Goal: Information Seeking & Learning: Find specific page/section

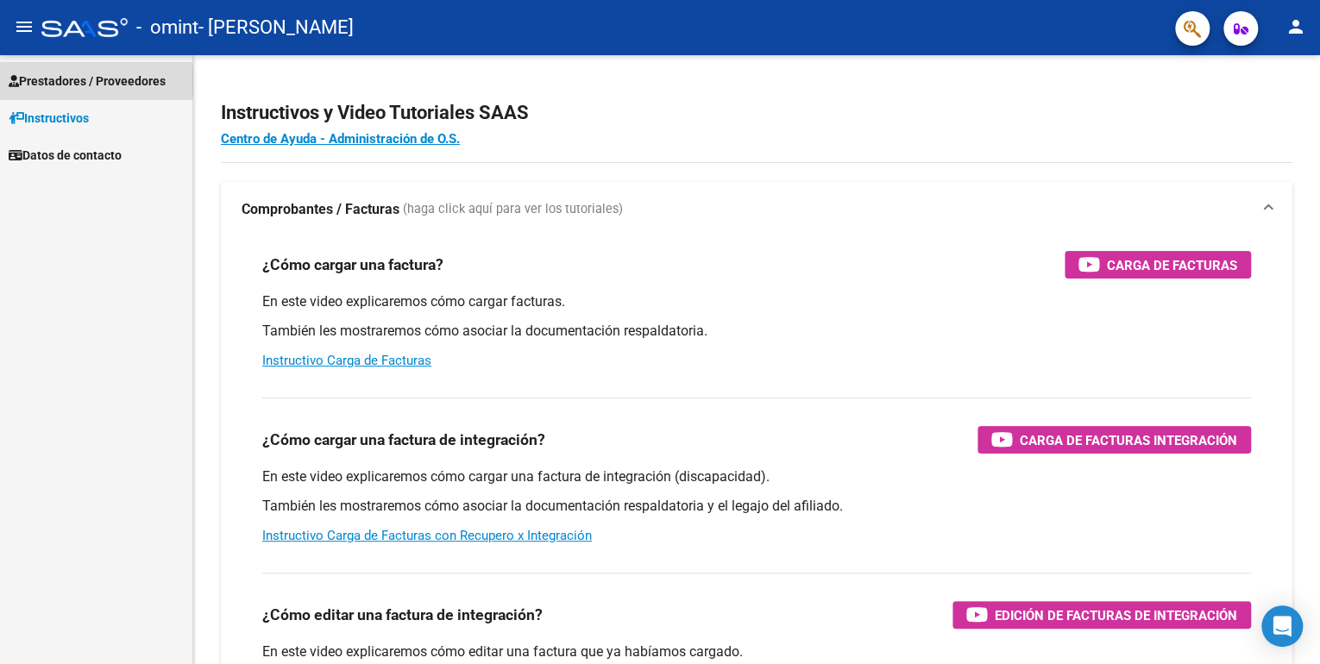
click at [88, 81] on span "Prestadores / Proveedores" at bounding box center [87, 81] width 157 height 19
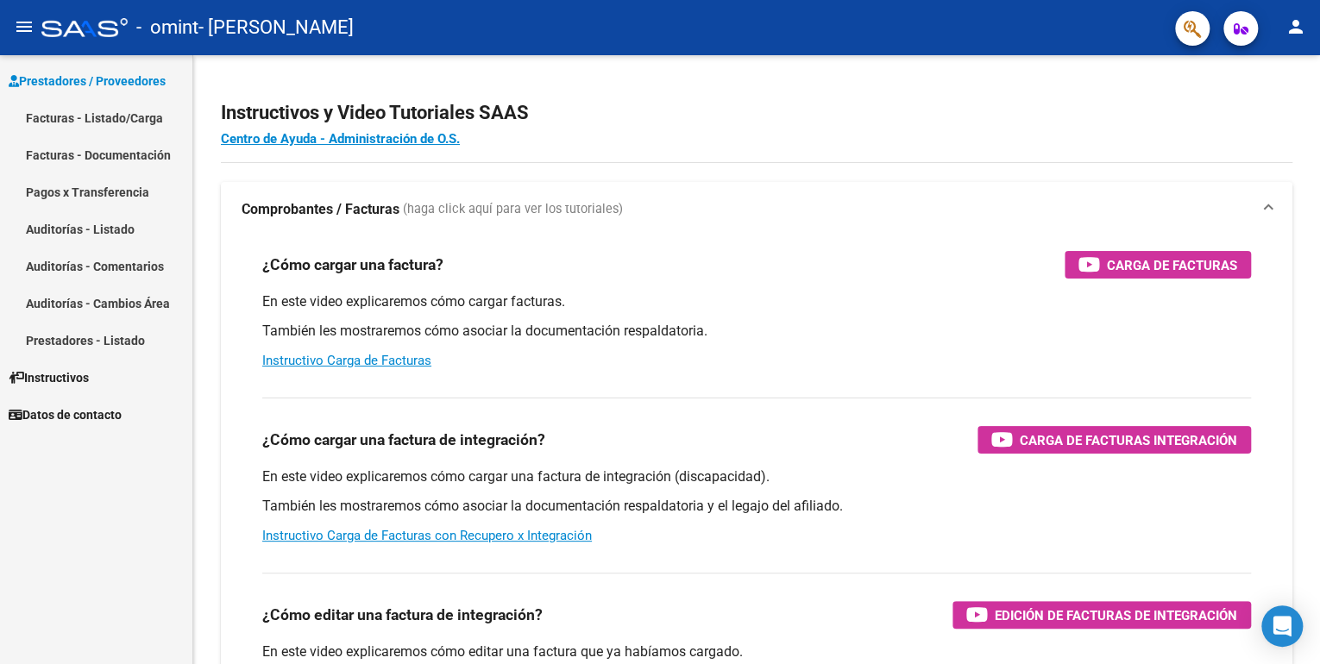
click at [98, 117] on link "Facturas - Listado/Carga" at bounding box center [96, 117] width 192 height 37
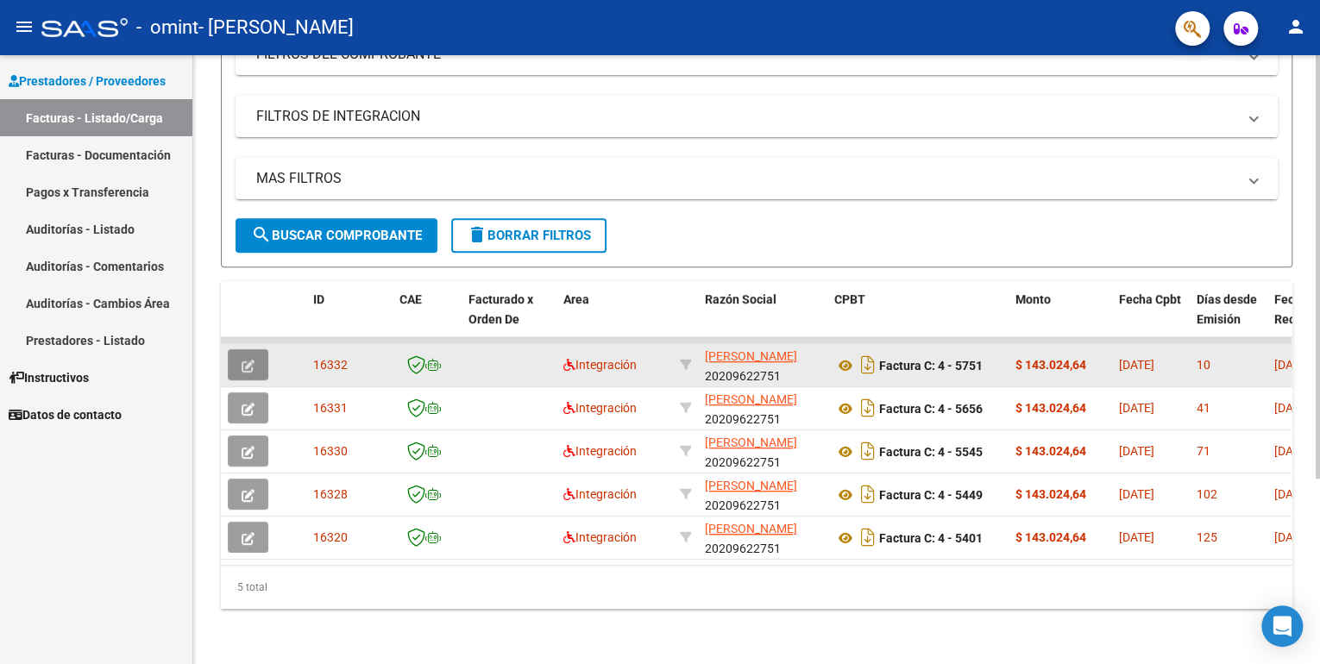
click at [249, 360] on icon "button" at bounding box center [248, 366] width 13 height 13
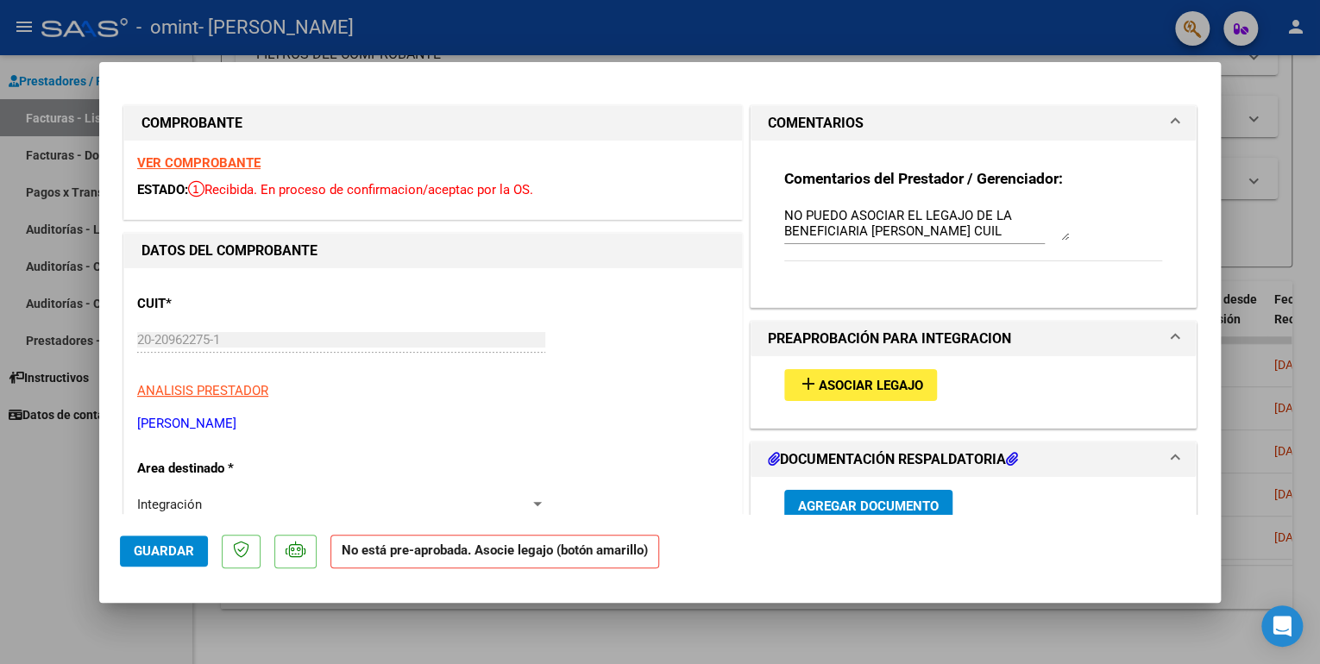
click at [877, 382] on span "Asociar Legajo" at bounding box center [871, 386] width 104 height 16
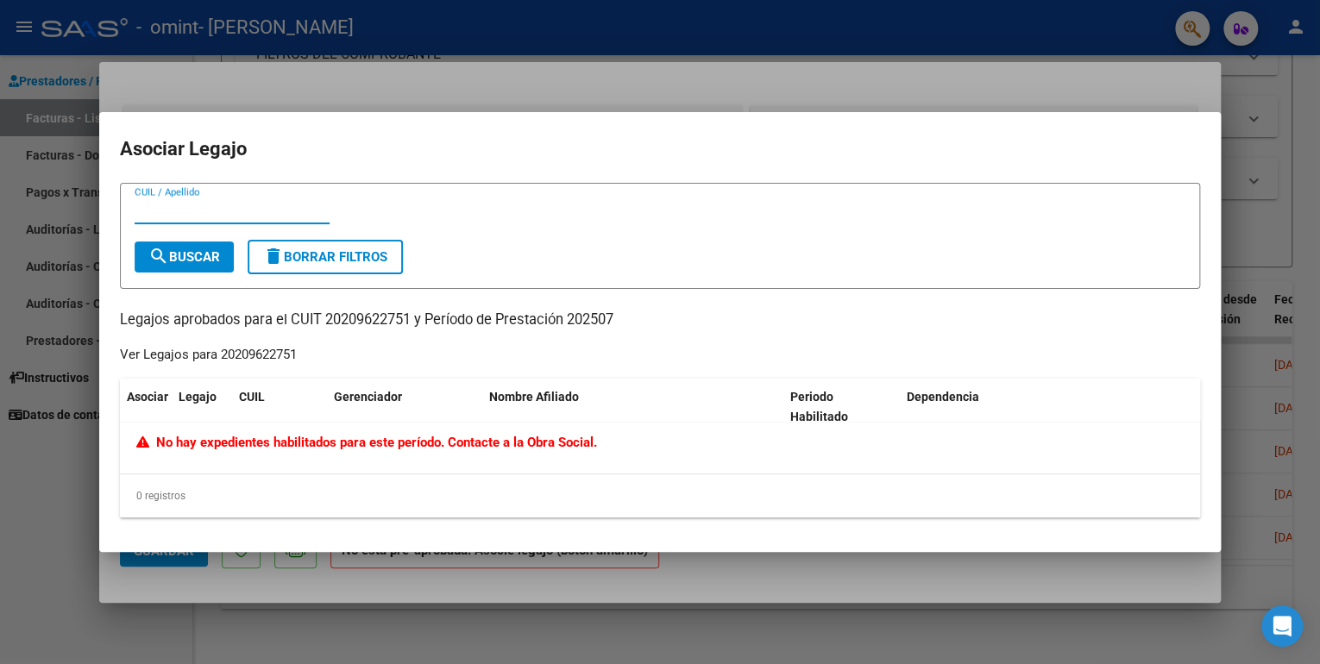
click at [218, 205] on input "CUIL / Apellido" at bounding box center [232, 211] width 195 height 16
type input "27572506156"
click at [213, 255] on span "search Buscar" at bounding box center [184, 257] width 72 height 16
click at [70, 514] on div at bounding box center [660, 332] width 1320 height 664
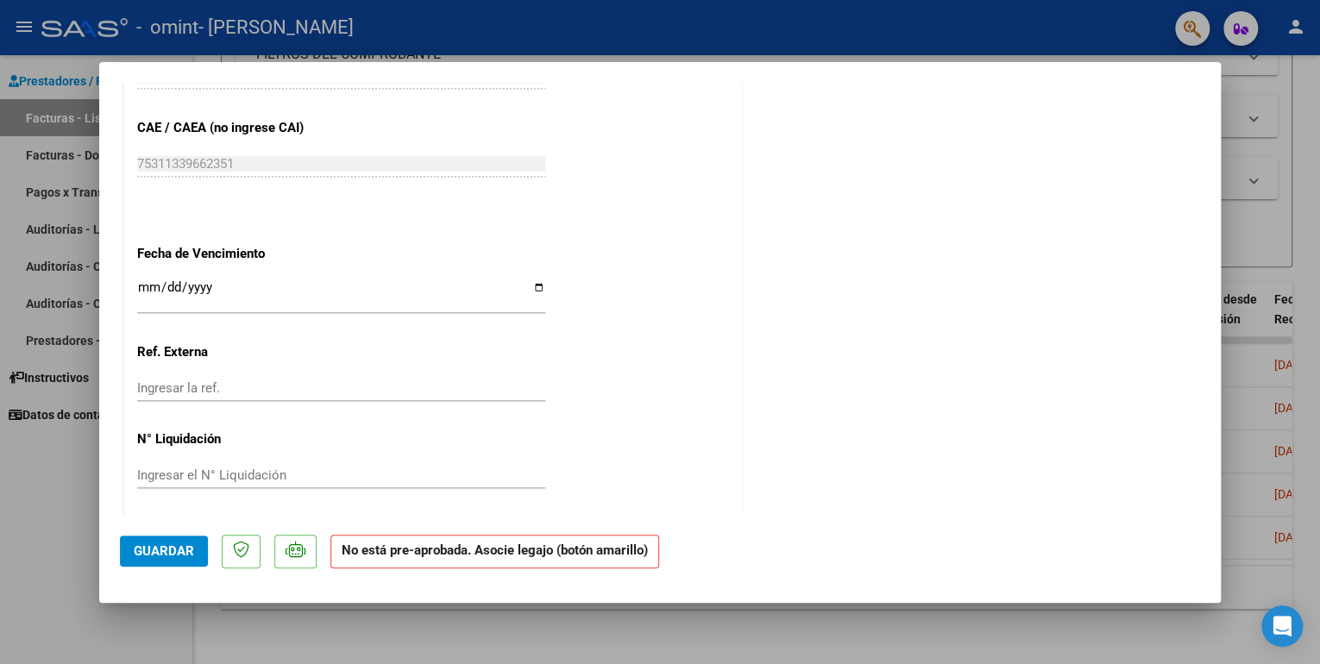
scroll to position [1002, 0]
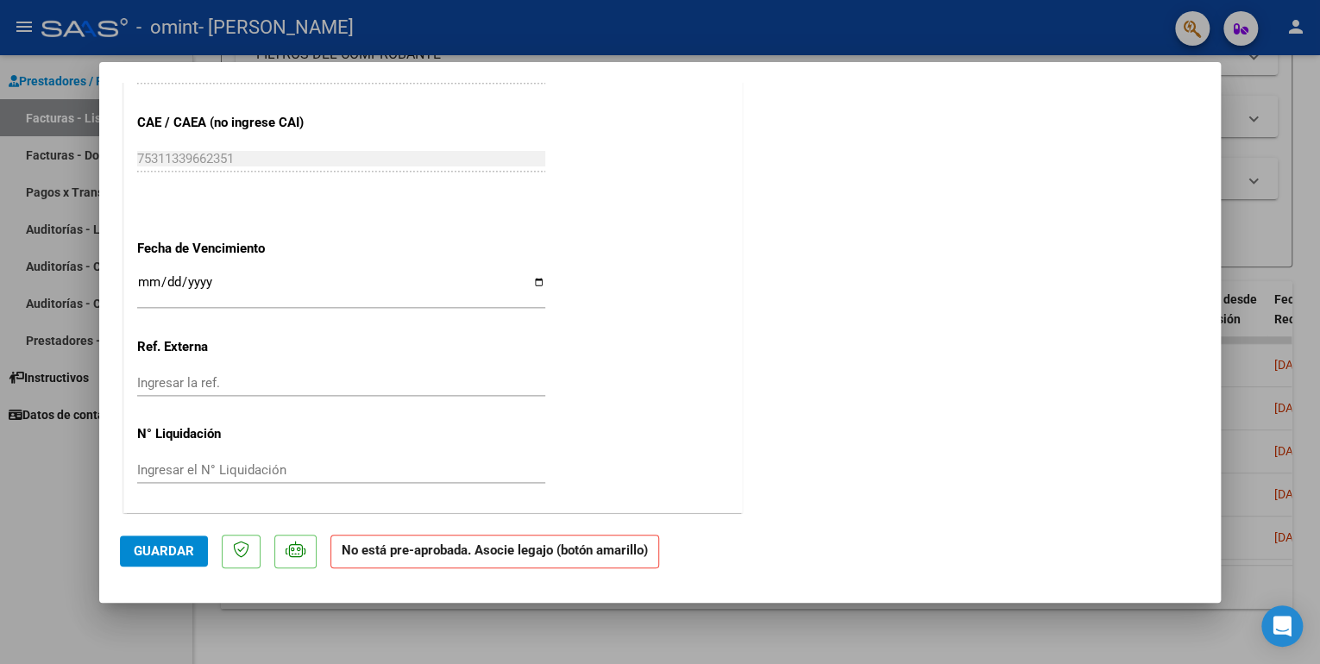
click at [38, 532] on div at bounding box center [660, 332] width 1320 height 664
type input "$ 0,00"
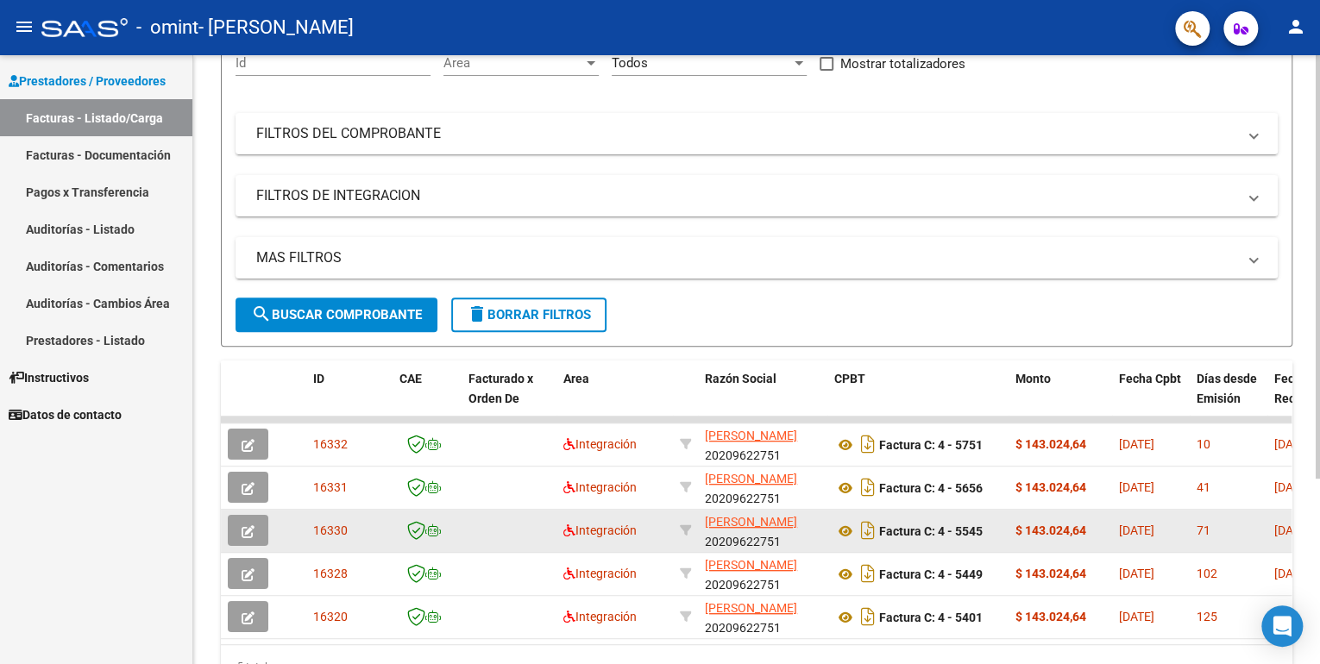
scroll to position [0, 0]
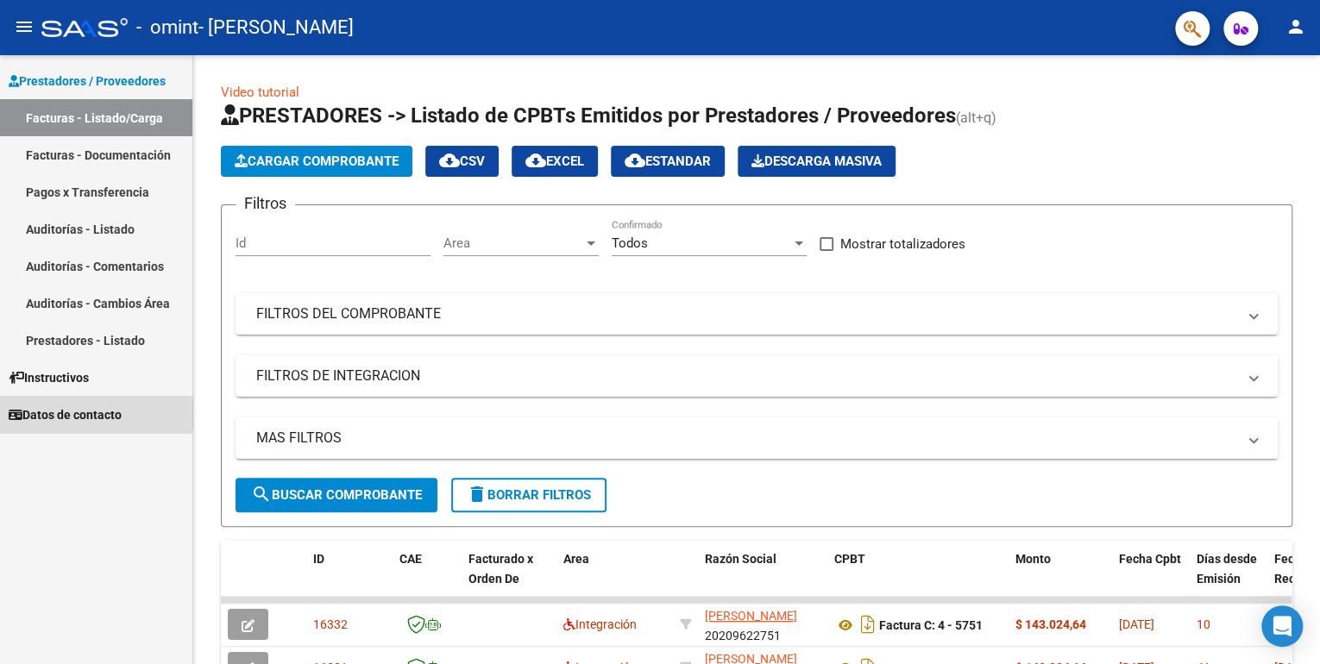
click at [95, 414] on span "Datos de contacto" at bounding box center [65, 415] width 113 height 19
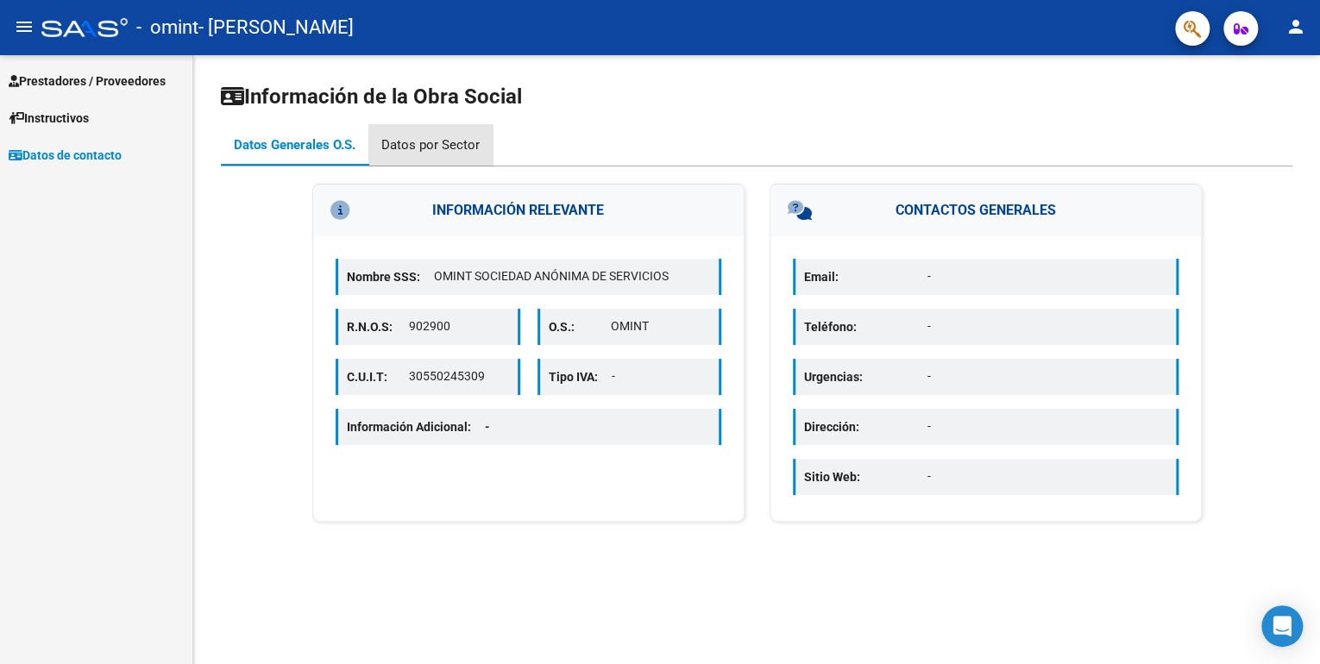
click at [439, 152] on div "Datos por Sector" at bounding box center [430, 144] width 98 height 19
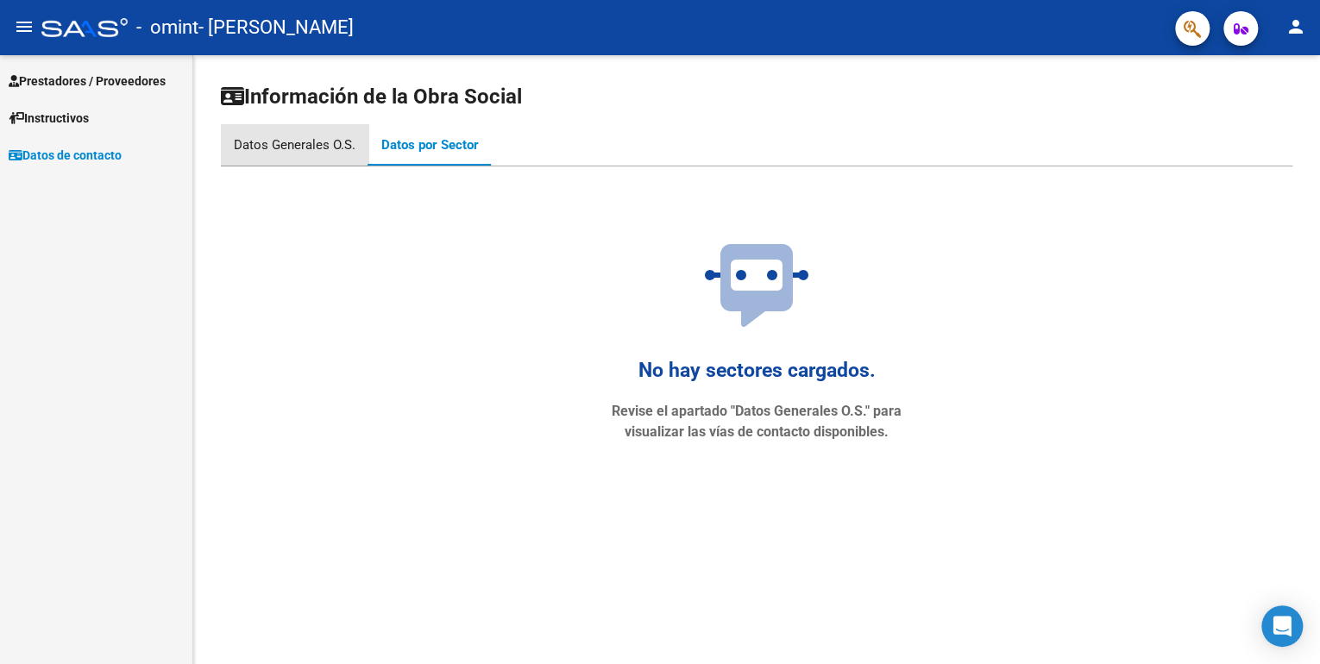
click at [322, 151] on div "Datos Generales O.S." at bounding box center [295, 144] width 122 height 19
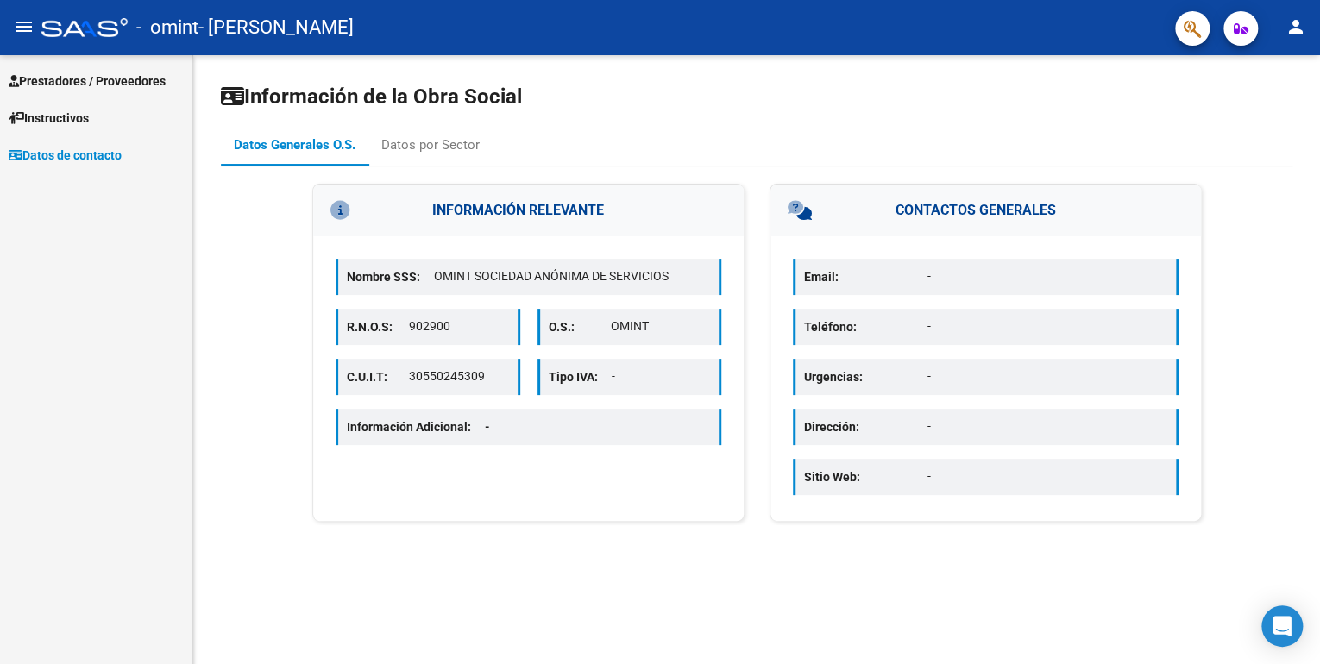
click at [86, 123] on span "Instructivos" at bounding box center [49, 118] width 80 height 19
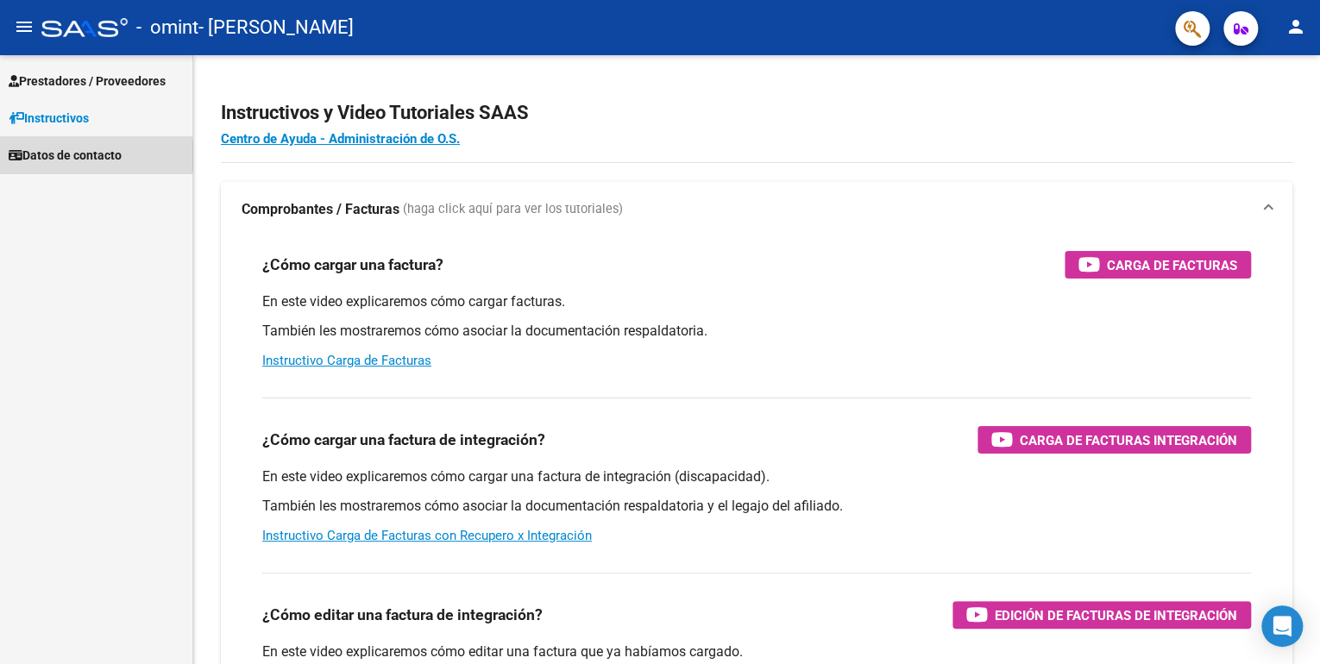
click at [80, 156] on span "Datos de contacto" at bounding box center [65, 155] width 113 height 19
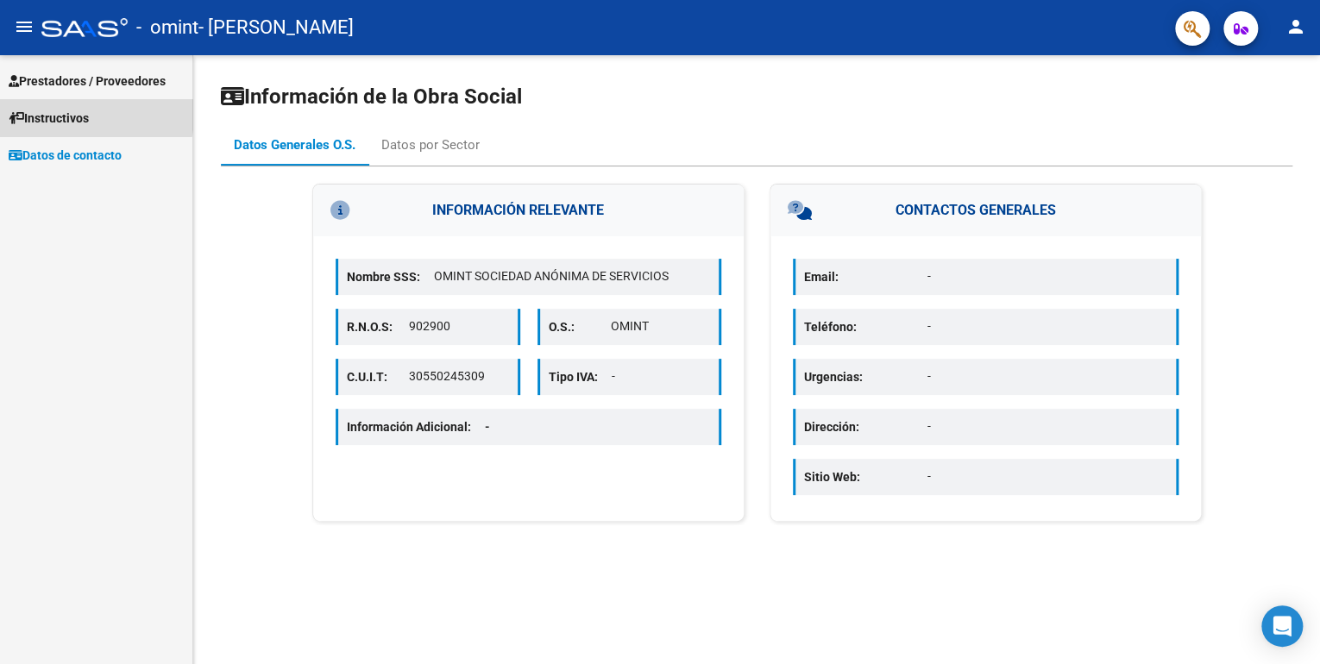
click at [62, 115] on span "Instructivos" at bounding box center [49, 118] width 80 height 19
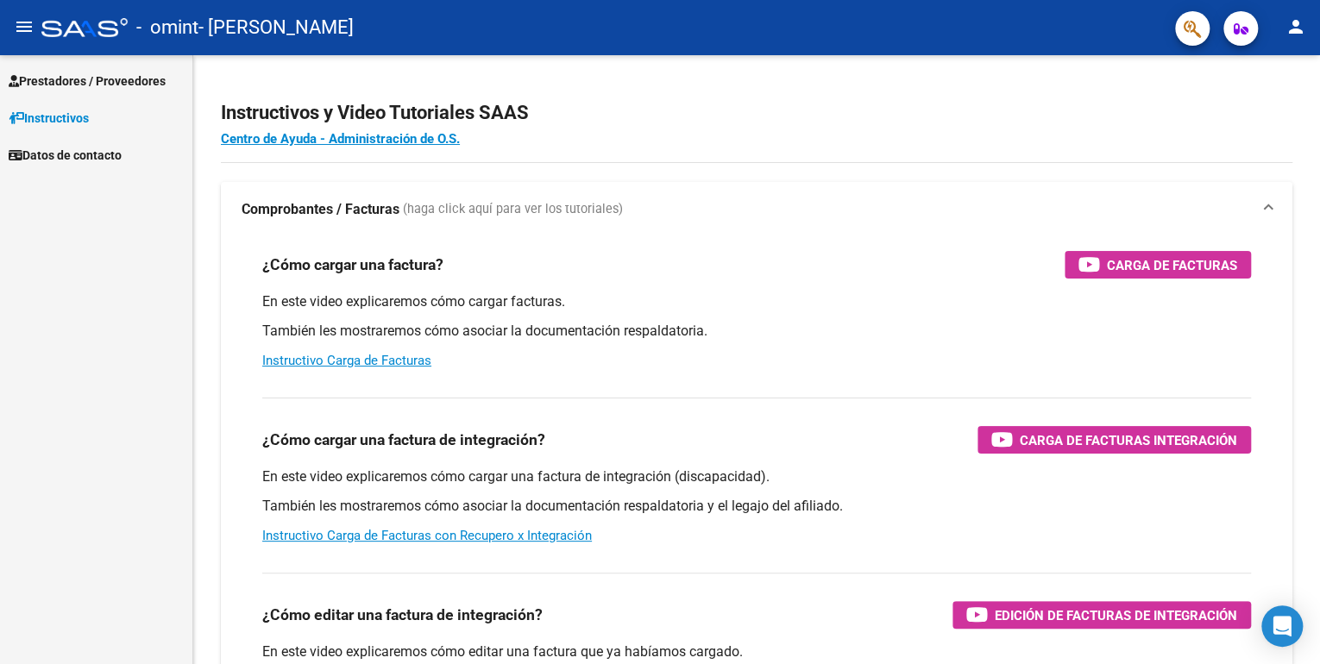
click at [43, 83] on span "Prestadores / Proveedores" at bounding box center [87, 81] width 157 height 19
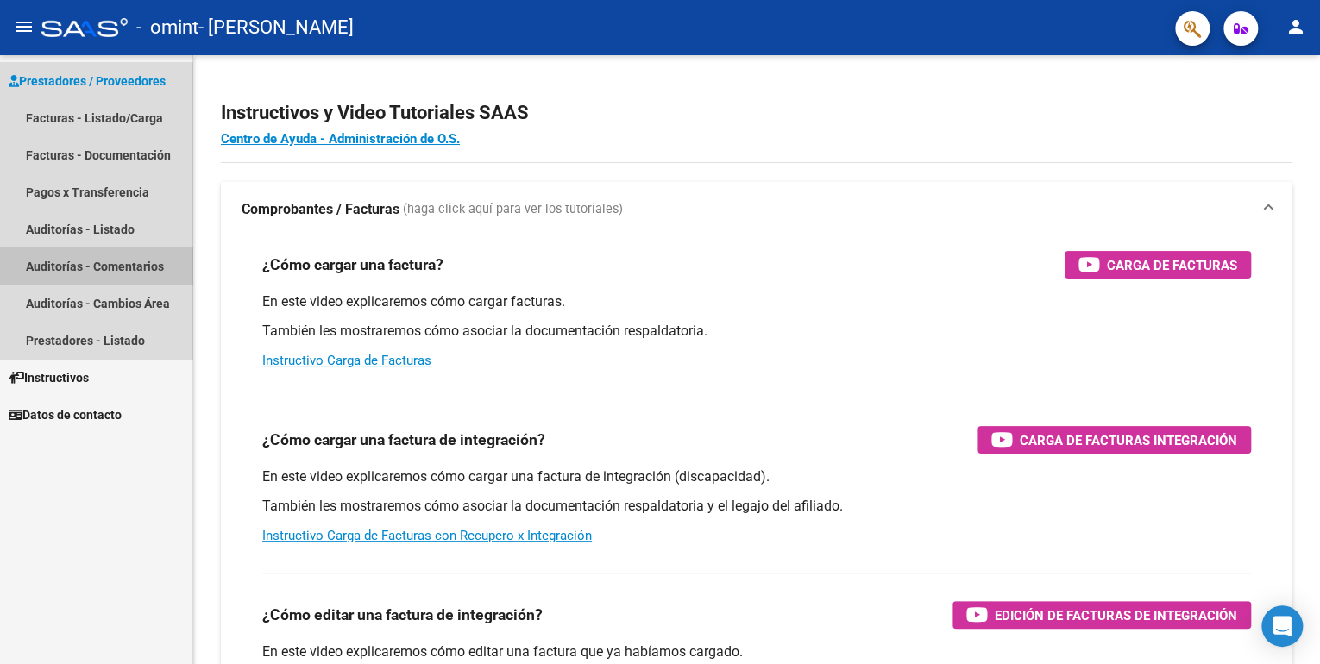
click at [130, 269] on link "Auditorías - Comentarios" at bounding box center [96, 266] width 192 height 37
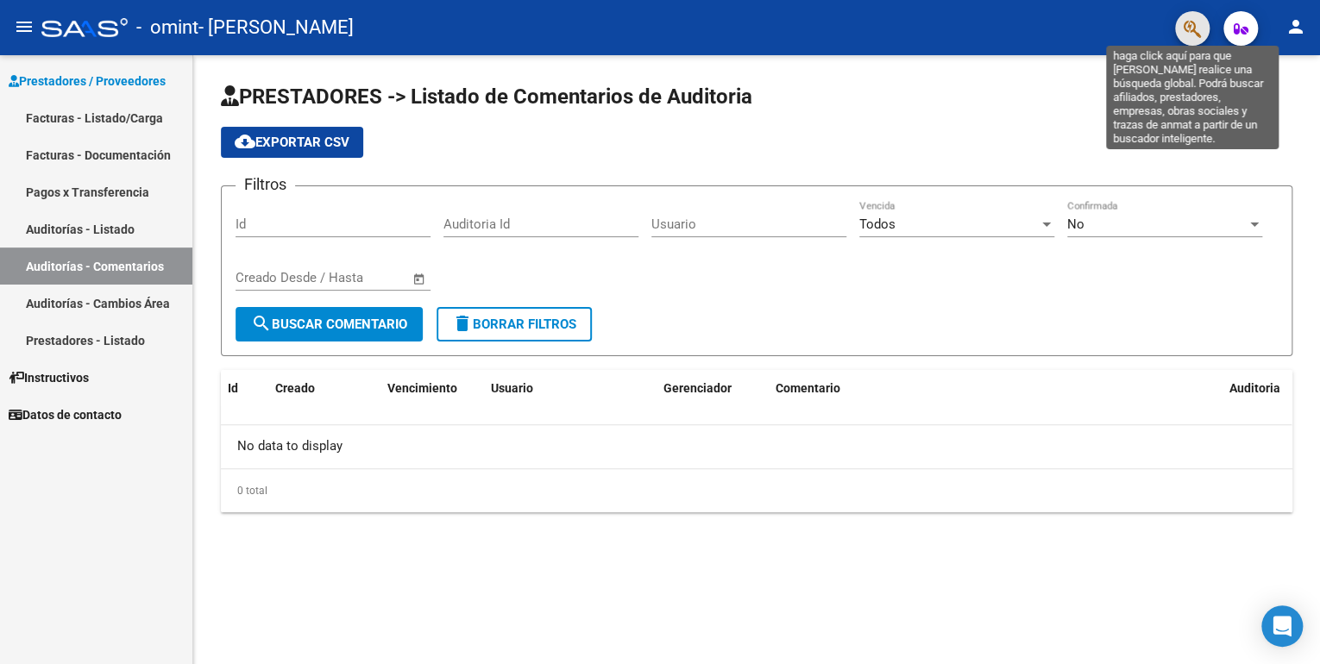
click at [1193, 24] on icon "button" at bounding box center [1192, 29] width 17 height 20
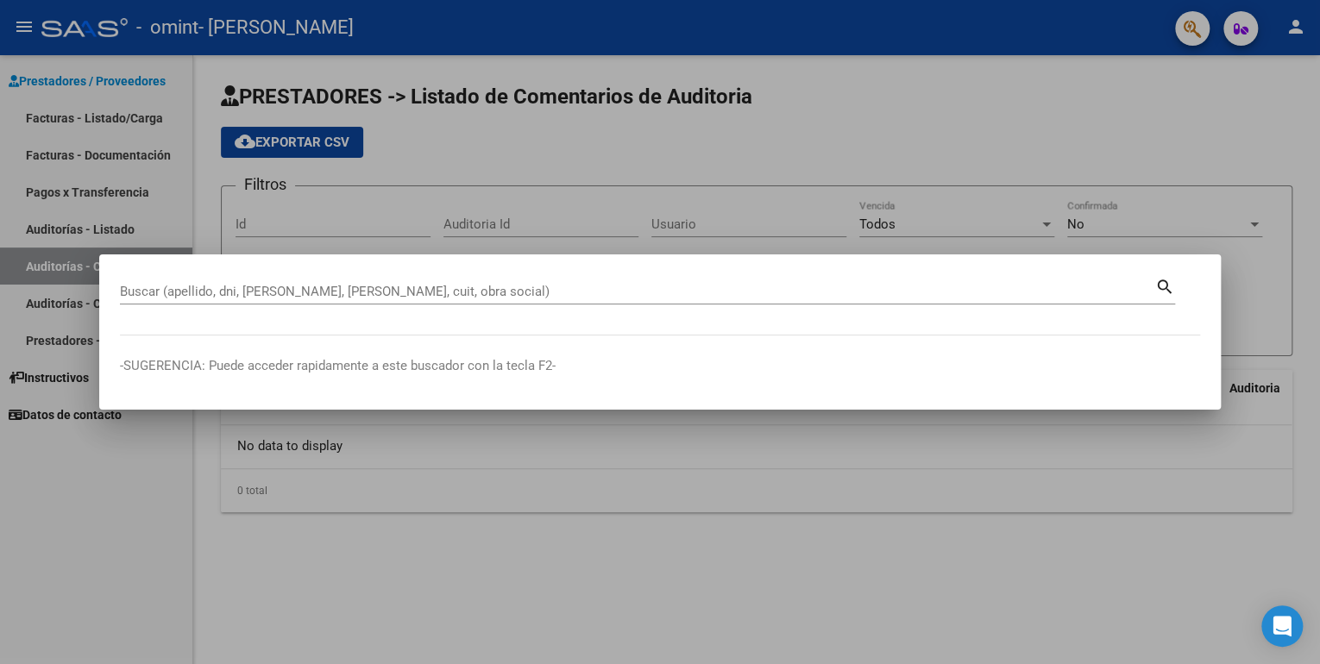
click at [344, 330] on mat-dialog-content "Buscar (apellido, dni, [PERSON_NAME], nro traspaso, cuit, obra social) search" at bounding box center [660, 305] width 1122 height 60
drag, startPoint x: 346, startPoint y: 326, endPoint x: 293, endPoint y: 328, distance: 52.7
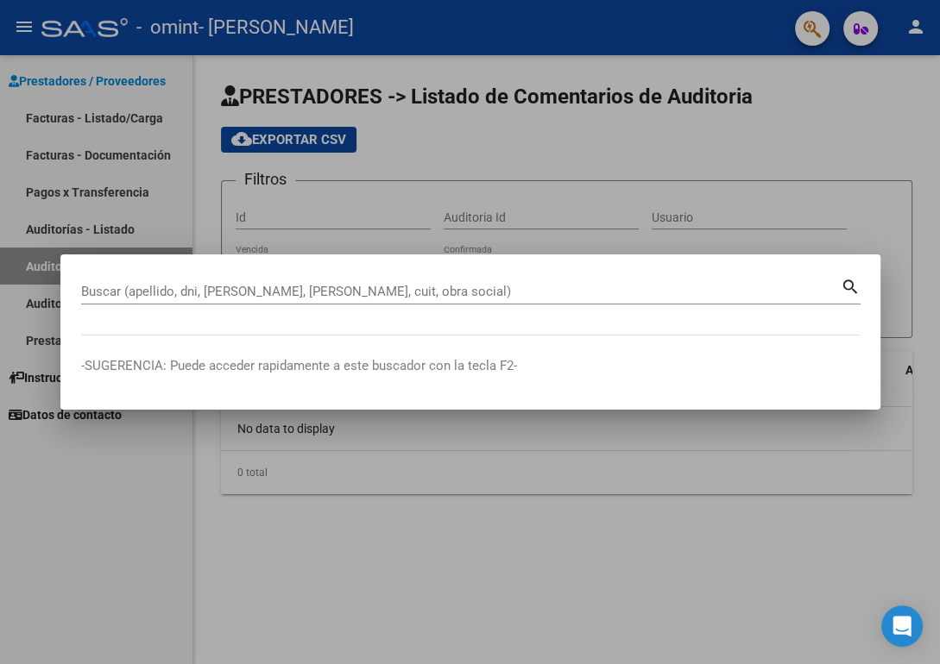
click at [276, 394] on mat-dialog-container "Buscar (apellido, dni, [PERSON_NAME], nro traspaso, cuit, obra social) search -…" at bounding box center [470, 332] width 820 height 154
click at [272, 330] on mat-dialog-content "Buscar (apellido, dni, [PERSON_NAME], nro traspaso, cuit, obra social) search" at bounding box center [470, 305] width 820 height 60
click at [283, 318] on div "Buscar (apellido, dni, [PERSON_NAME], nro traspaso, cuit, obra social) search" at bounding box center [470, 298] width 779 height 46
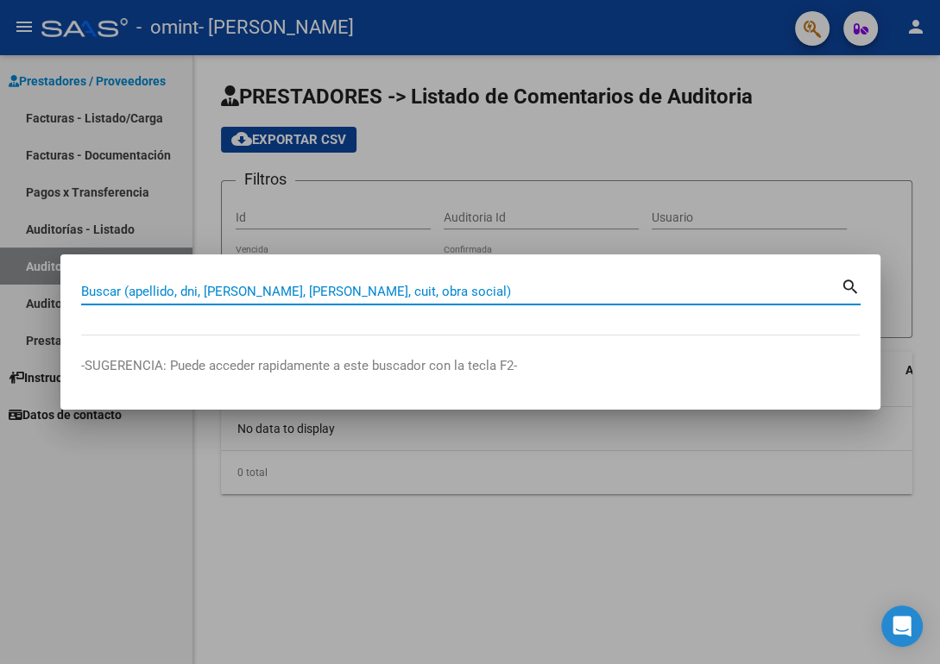
click at [411, 297] on input "Buscar (apellido, dni, [PERSON_NAME], [PERSON_NAME], cuit, obra social)" at bounding box center [460, 292] width 759 height 16
type input "[PERSON_NAME]"
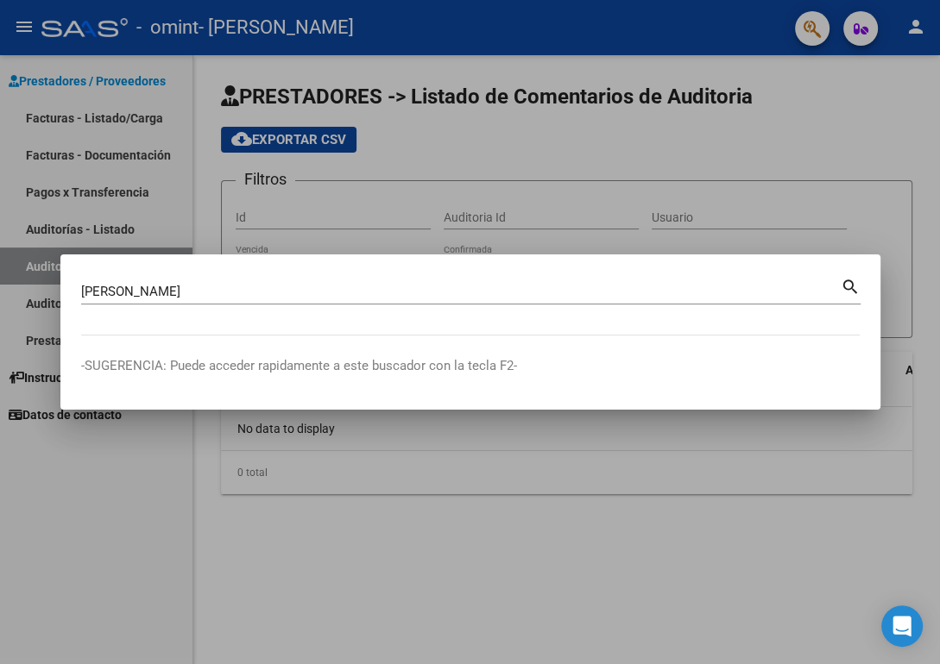
click at [853, 284] on mat-icon "search" at bounding box center [851, 285] width 20 height 21
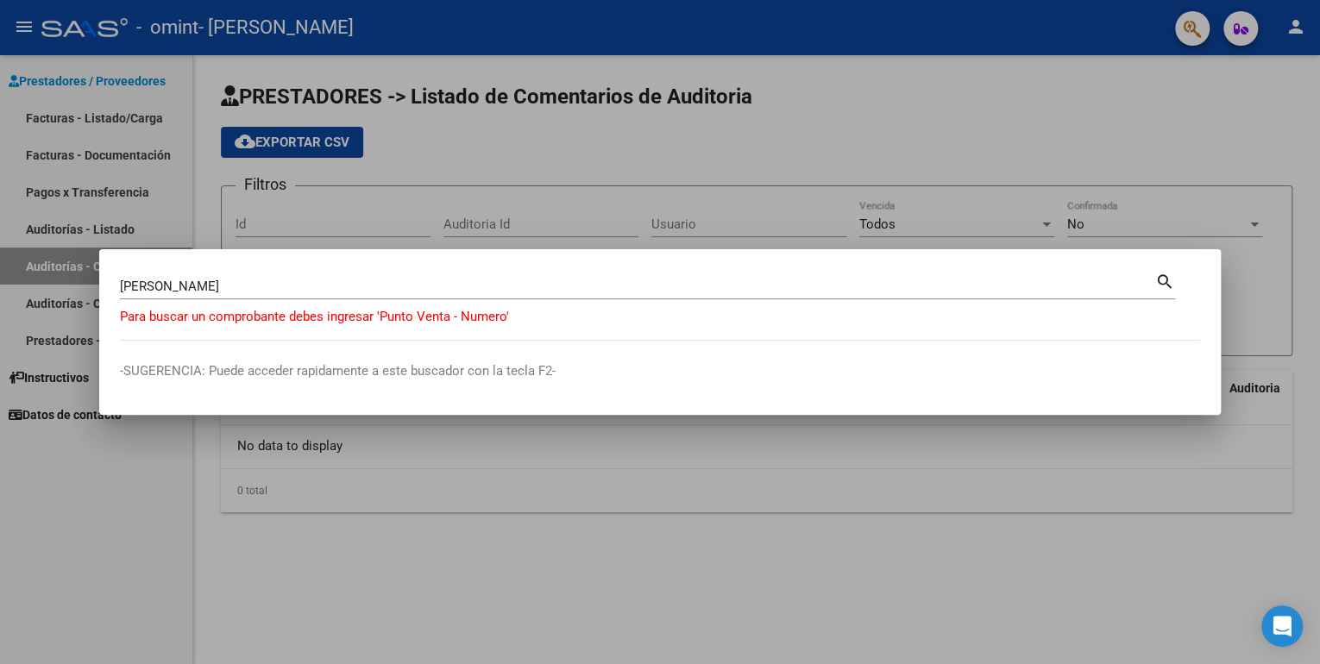
click at [1170, 280] on mat-icon "search" at bounding box center [1165, 280] width 20 height 21
click at [515, 369] on p "-SUGERENCIA: Puede acceder rapidamente a este buscador con la tecla F2-" at bounding box center [660, 372] width 1080 height 20
click at [119, 586] on div at bounding box center [660, 332] width 1320 height 664
